Goal: Information Seeking & Learning: Learn about a topic

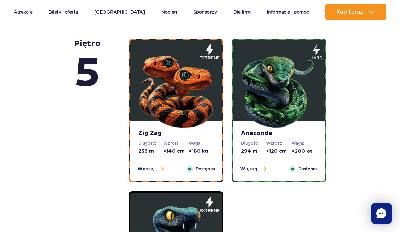
scroll to position [393, 0]
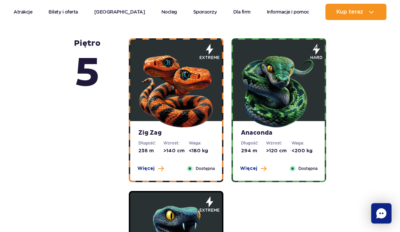
click at [154, 165] on button "Więcej" at bounding box center [150, 168] width 26 height 7
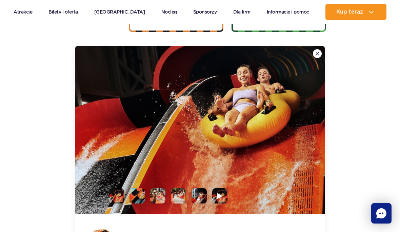
scroll to position [544, 0]
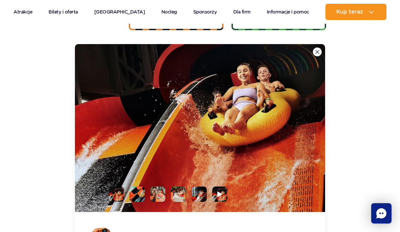
click at [220, 195] on img at bounding box center [219, 194] width 5 height 6
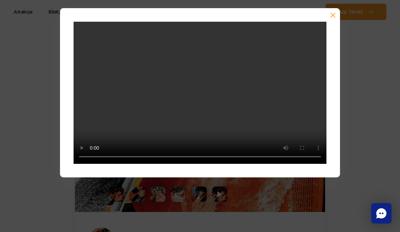
click at [325, 24] on video at bounding box center [199, 93] width 253 height 142
click at [332, 13] on button "button" at bounding box center [331, 16] width 7 height 7
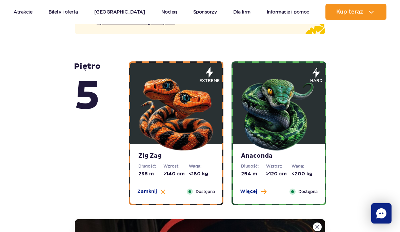
scroll to position [369, 0]
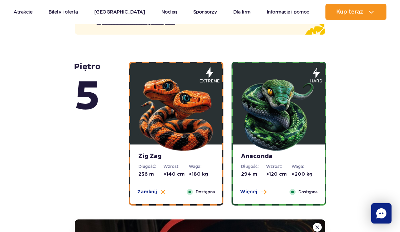
click at [289, 103] on img at bounding box center [278, 111] width 81 height 81
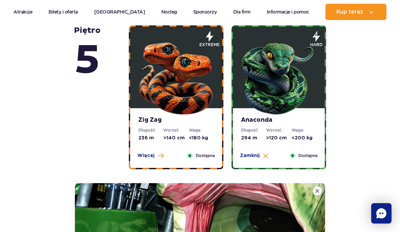
scroll to position [383, 0]
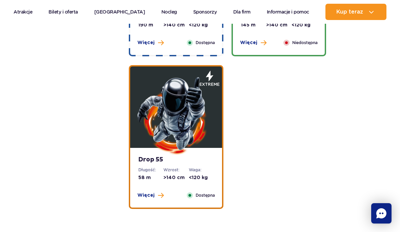
scroll to position [1005, 0]
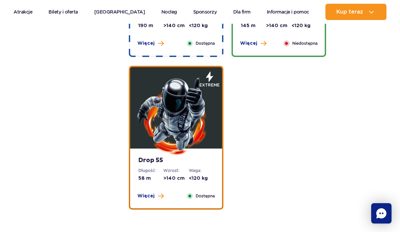
click at [146, 193] on span "Więcej" at bounding box center [145, 195] width 17 height 7
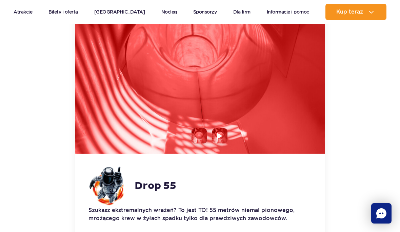
scroll to position [1248, 0]
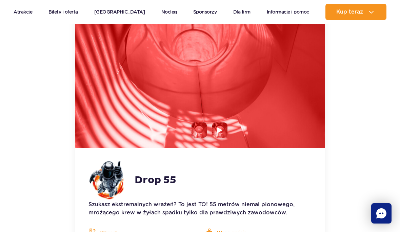
click at [221, 129] on img at bounding box center [219, 130] width 5 height 6
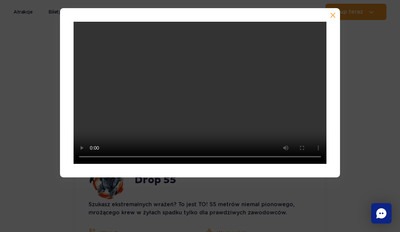
click at [331, 15] on button "button" at bounding box center [331, 16] width 7 height 7
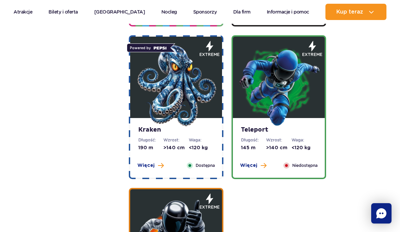
click at [302, 86] on img at bounding box center [278, 85] width 81 height 81
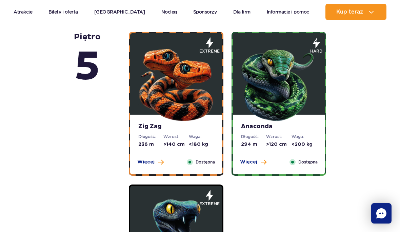
scroll to position [400, 0]
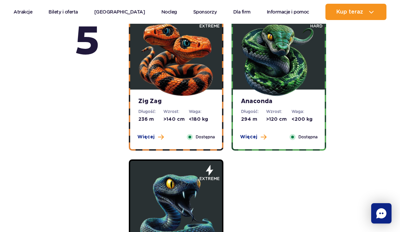
click at [244, 136] on span "Więcej" at bounding box center [248, 136] width 17 height 7
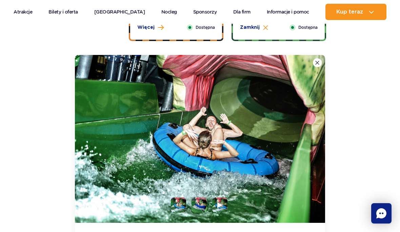
scroll to position [548, 0]
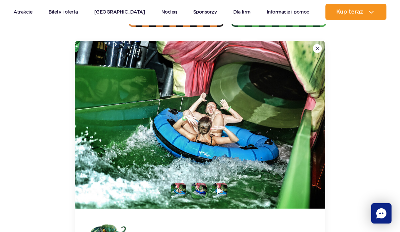
click at [198, 189] on li at bounding box center [198, 190] width 15 height 15
click at [216, 185] on li at bounding box center [219, 190] width 15 height 15
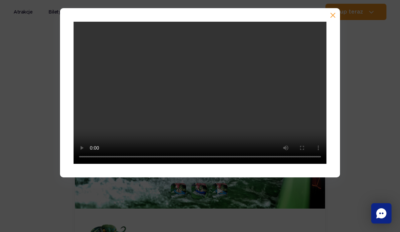
click at [336, 12] on div at bounding box center [200, 92] width 280 height 169
click at [329, 14] on button "button" at bounding box center [331, 16] width 7 height 7
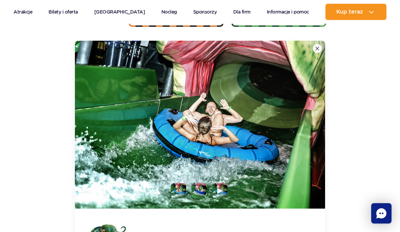
scroll to position [553, 0]
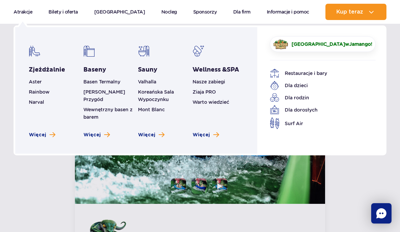
click at [45, 132] on span "Więcej" at bounding box center [37, 134] width 17 height 7
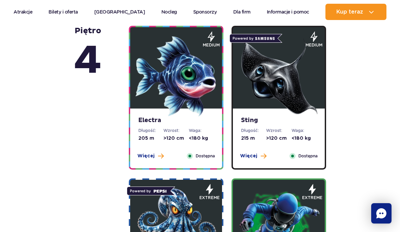
scroll to position [740, 0]
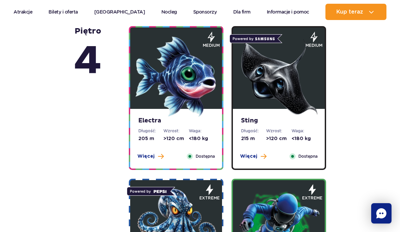
click at [151, 157] on span "Więcej" at bounding box center [145, 156] width 17 height 7
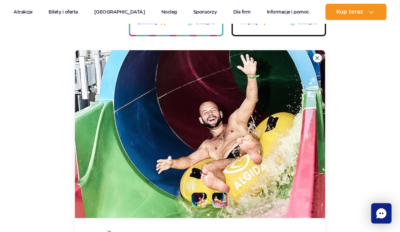
scroll to position [883, 0]
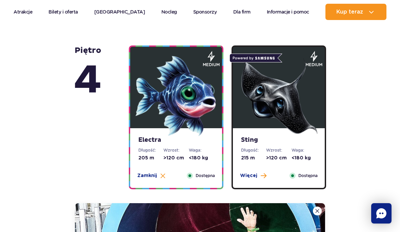
click at [252, 174] on span "Więcej" at bounding box center [248, 175] width 17 height 7
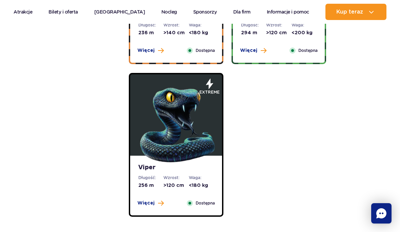
scroll to position [504, 0]
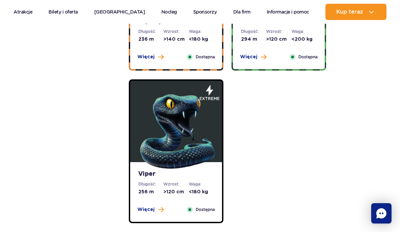
click at [192, 123] on img at bounding box center [175, 129] width 81 height 81
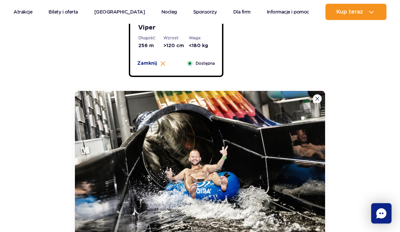
scroll to position [650, 0]
